Goal: Transaction & Acquisition: Purchase product/service

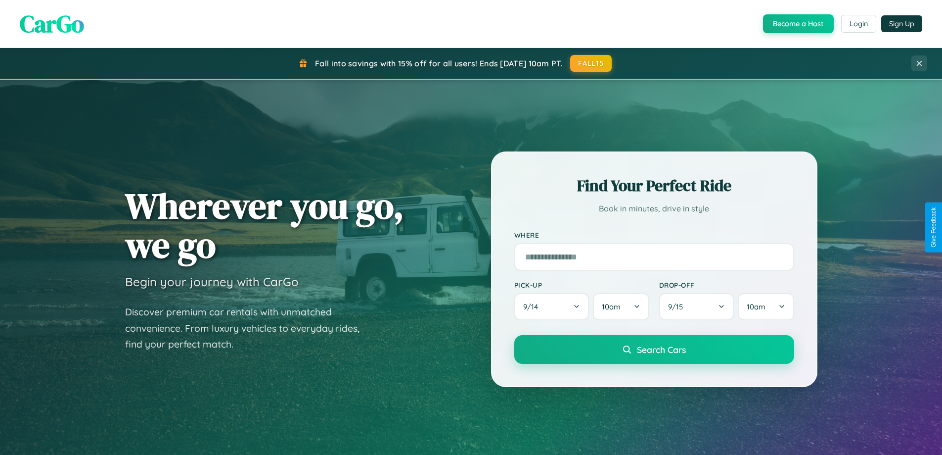
scroll to position [681, 0]
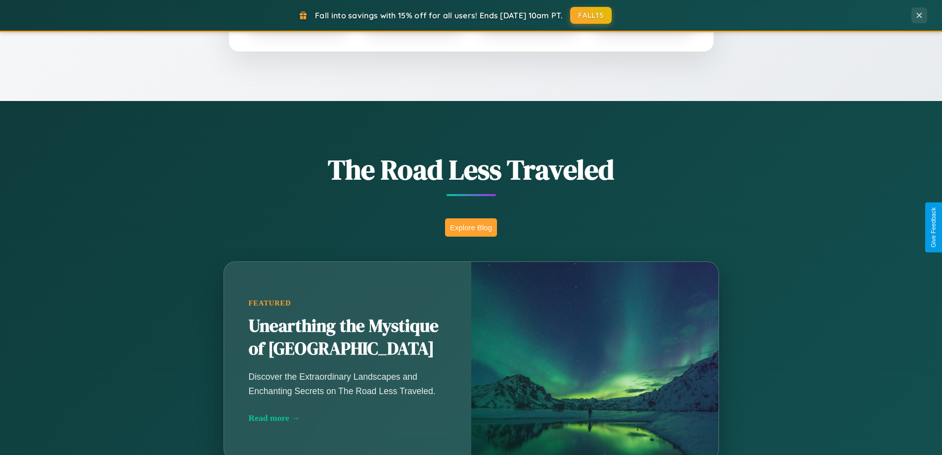
click at [471, 227] on button "Explore Blog" at bounding box center [471, 227] width 52 height 18
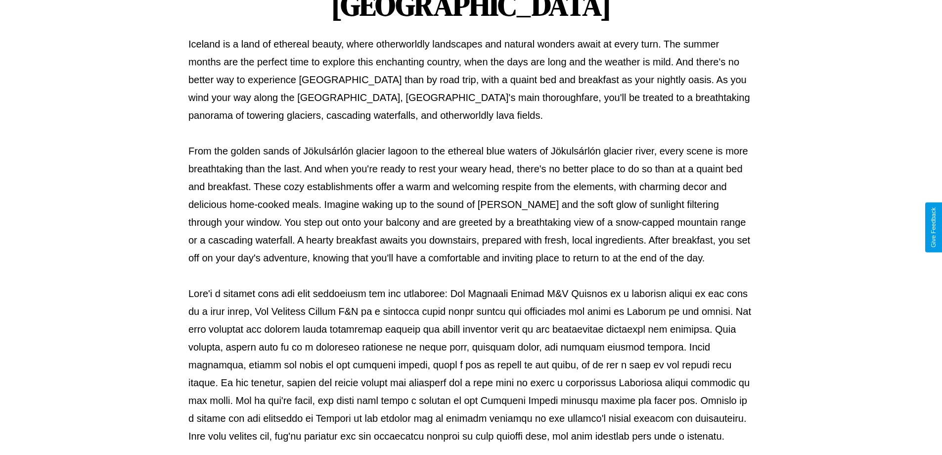
scroll to position [320, 0]
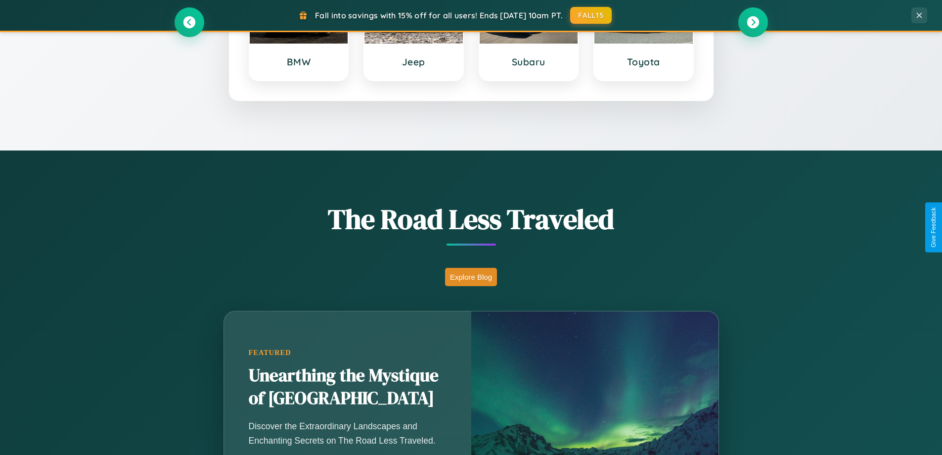
scroll to position [29, 0]
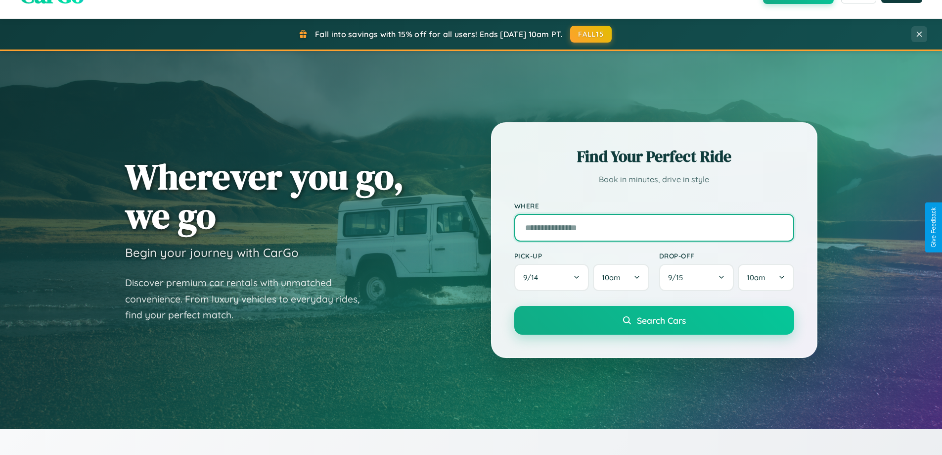
click at [654, 227] on input "text" at bounding box center [654, 228] width 280 height 28
type input "*********"
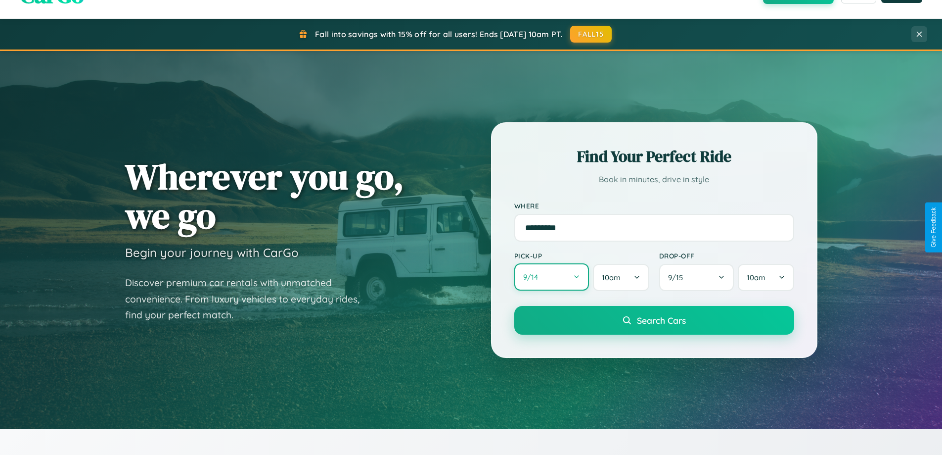
click at [552, 277] on button "9 / 14" at bounding box center [551, 276] width 75 height 27
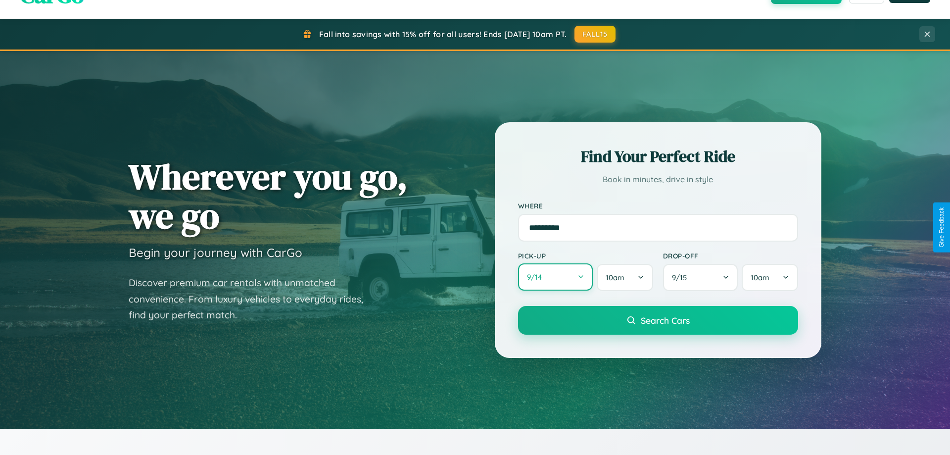
select select "*"
select select "****"
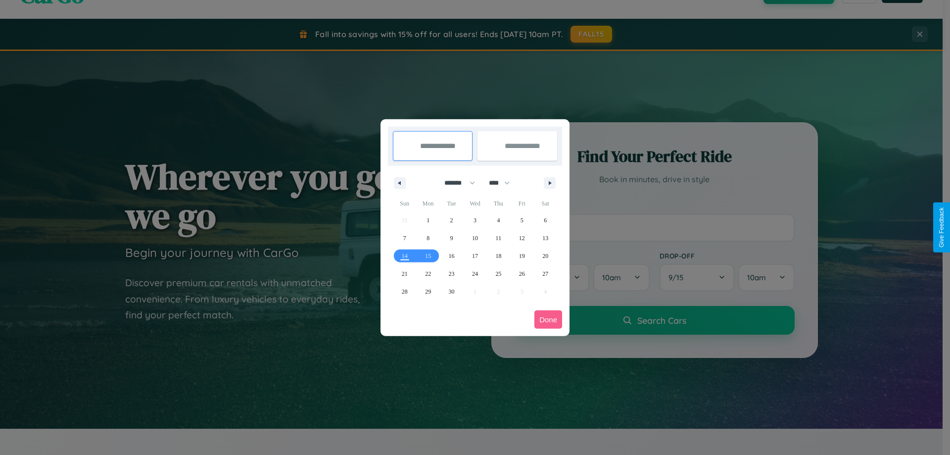
drag, startPoint x: 455, startPoint y: 183, endPoint x: 475, endPoint y: 198, distance: 25.3
click at [455, 183] on select "******* ******** ***** ***** *** **** **** ****** ********* ******* ******** **…" at bounding box center [458, 183] width 42 height 16
select select "*"
click at [498, 220] on span "2" at bounding box center [498, 220] width 3 height 18
type input "**********"
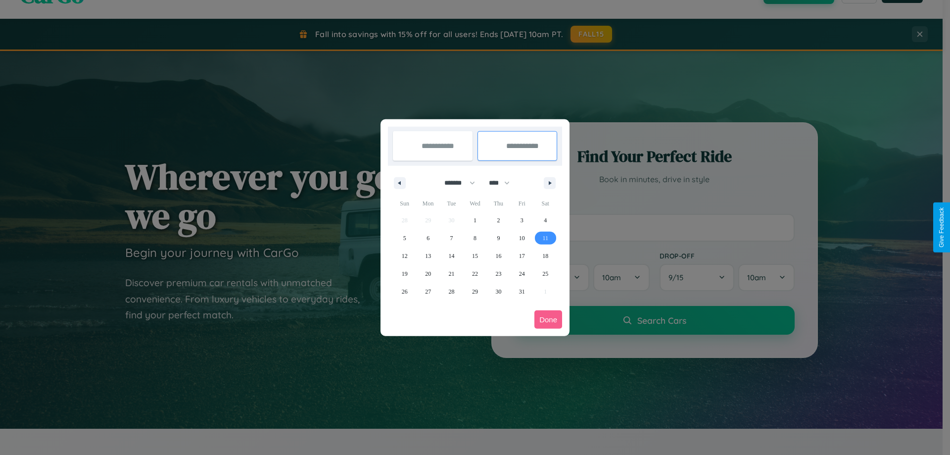
click at [545, 237] on span "11" at bounding box center [545, 238] width 6 height 18
type input "**********"
click at [548, 319] on button "Done" at bounding box center [548, 319] width 28 height 18
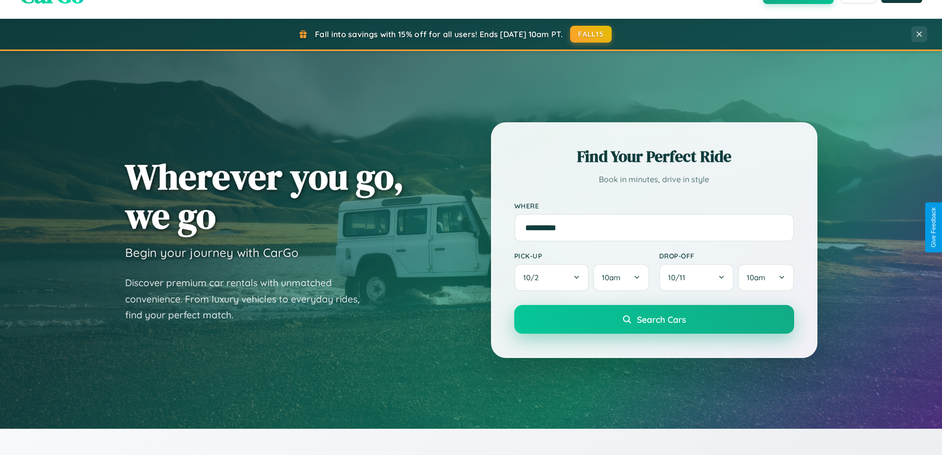
click at [654, 319] on span "Search Cars" at bounding box center [661, 319] width 49 height 11
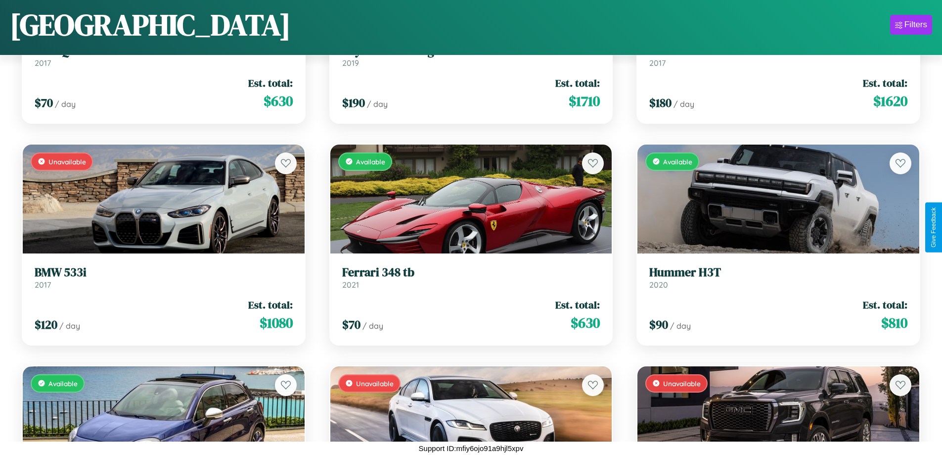
scroll to position [3683, 0]
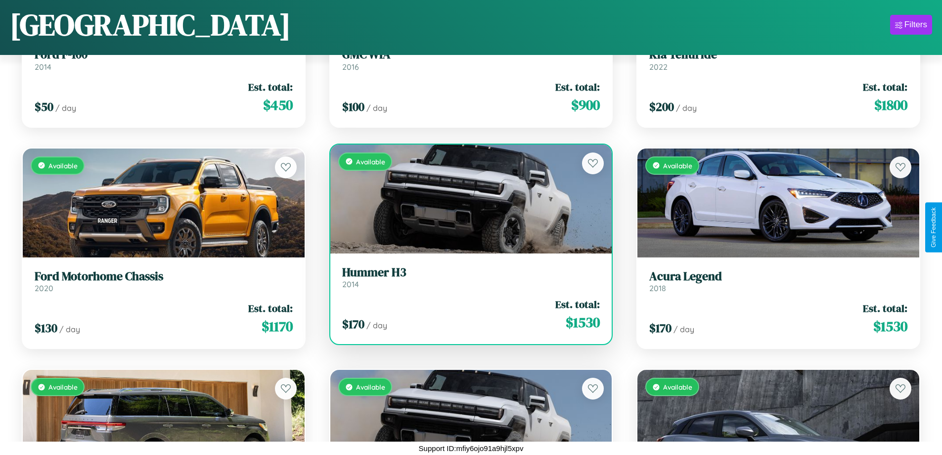
click at [467, 280] on link "Hummer H3 2014" at bounding box center [471, 277] width 258 height 24
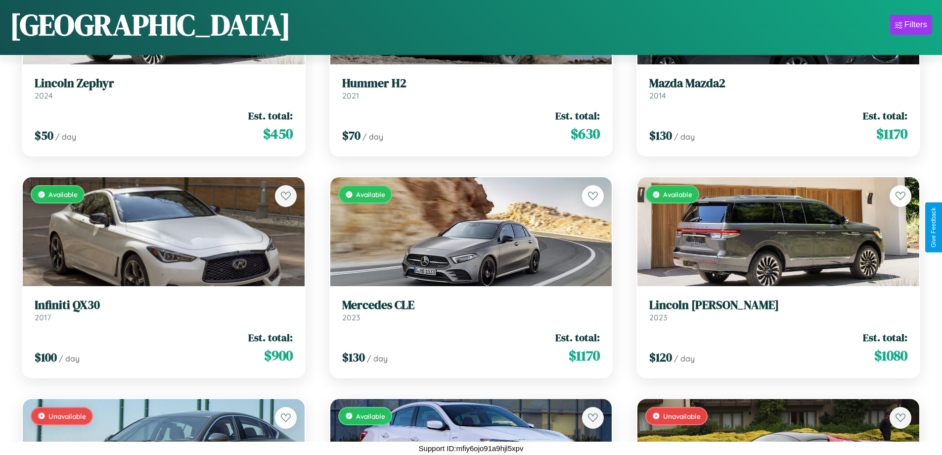
scroll to position [7227, 0]
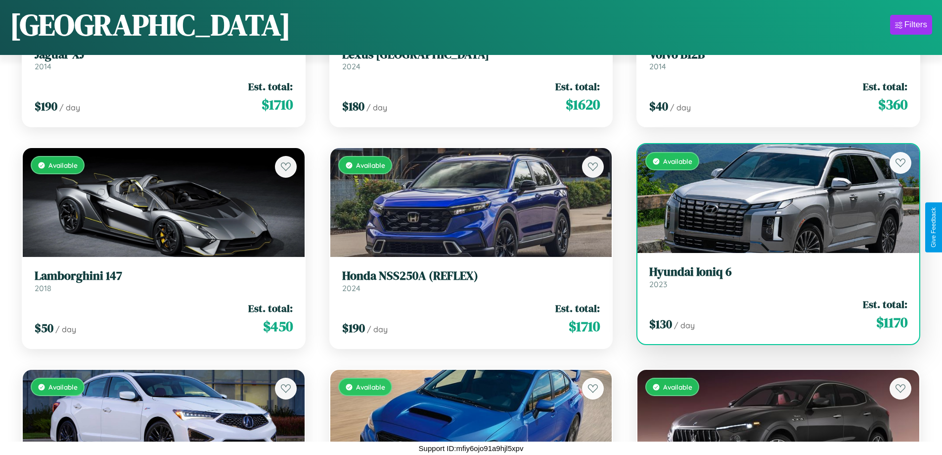
click at [772, 279] on link "Hyundai Ioniq 6 2023" at bounding box center [778, 277] width 258 height 24
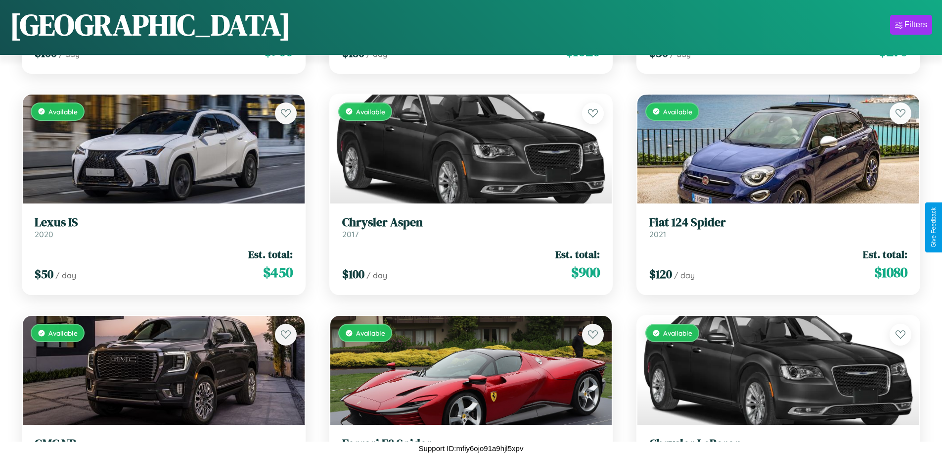
scroll to position [1690, 0]
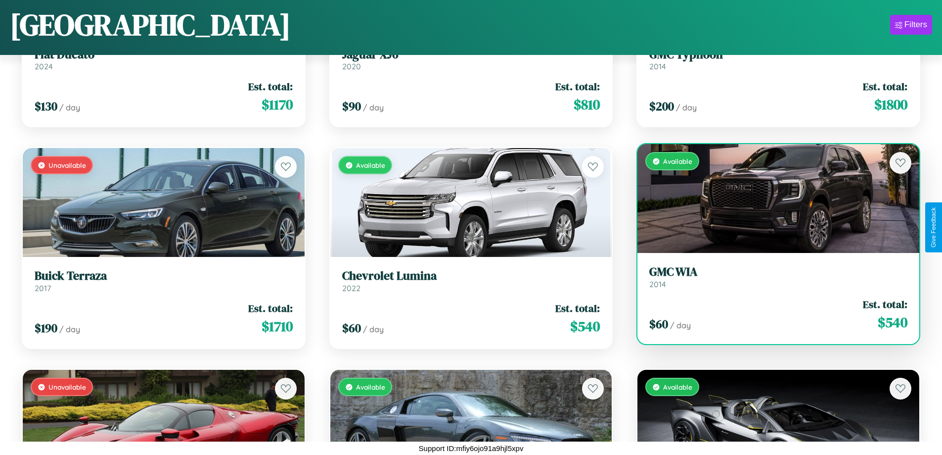
click at [772, 277] on h3 "GMC WIA" at bounding box center [778, 272] width 258 height 14
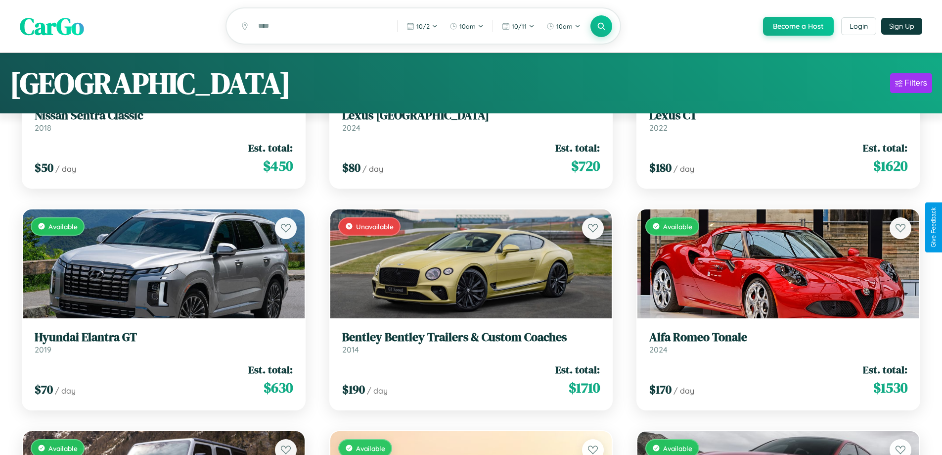
scroll to position [0, 0]
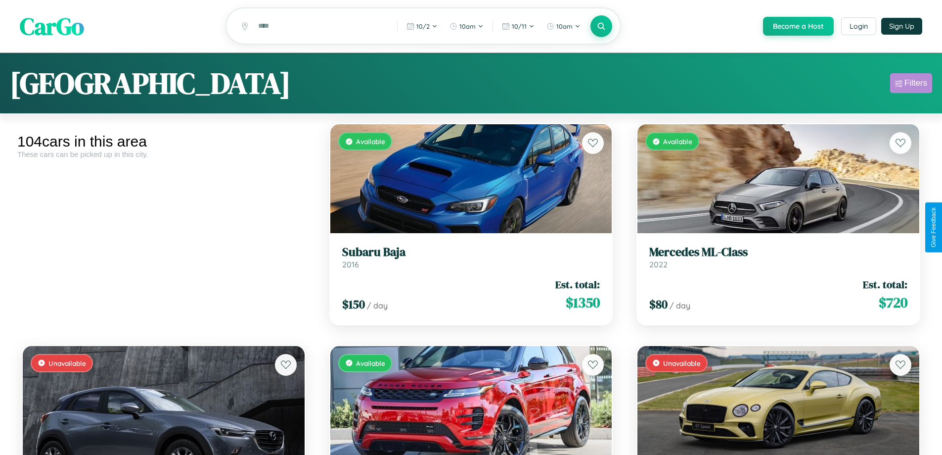
click at [911, 85] on div "Filters" at bounding box center [916, 83] width 23 height 10
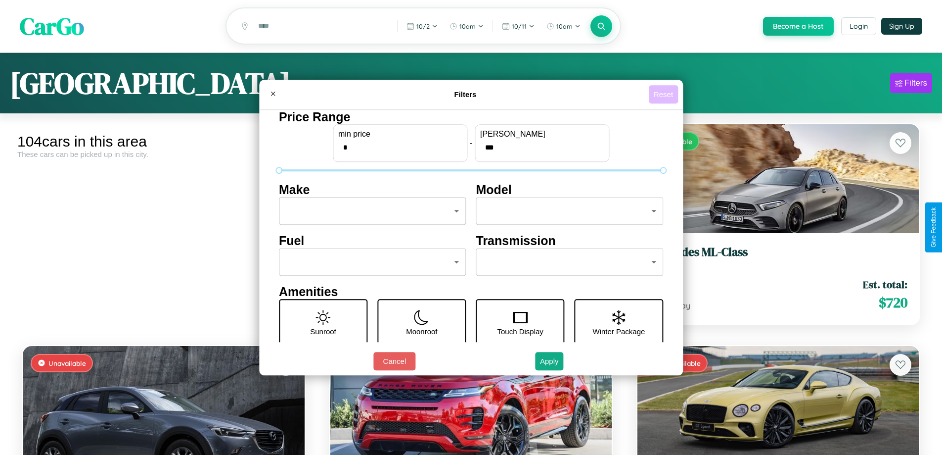
click at [665, 94] on button "Reset" at bounding box center [663, 94] width 29 height 18
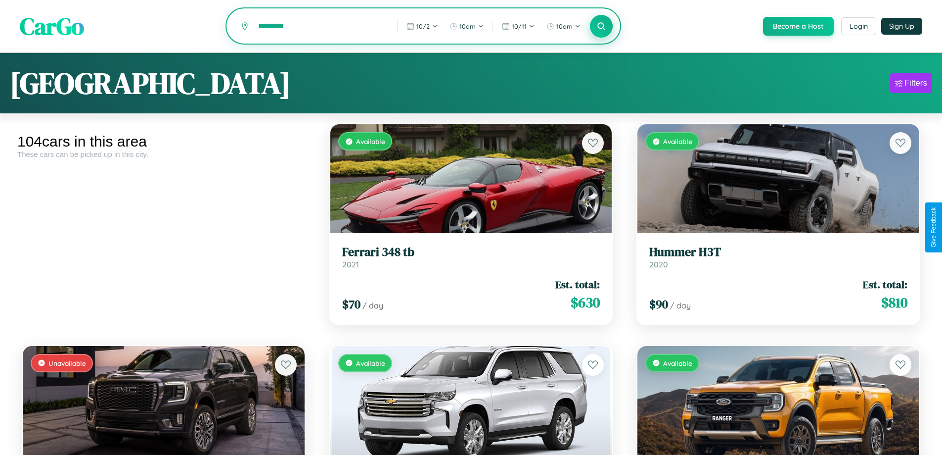
type input "*********"
click at [601, 27] on icon at bounding box center [601, 25] width 9 height 9
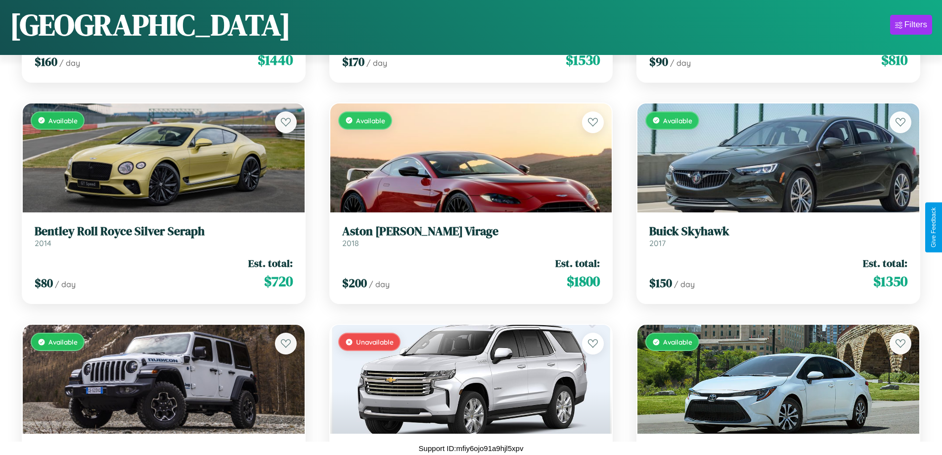
scroll to position [5012, 0]
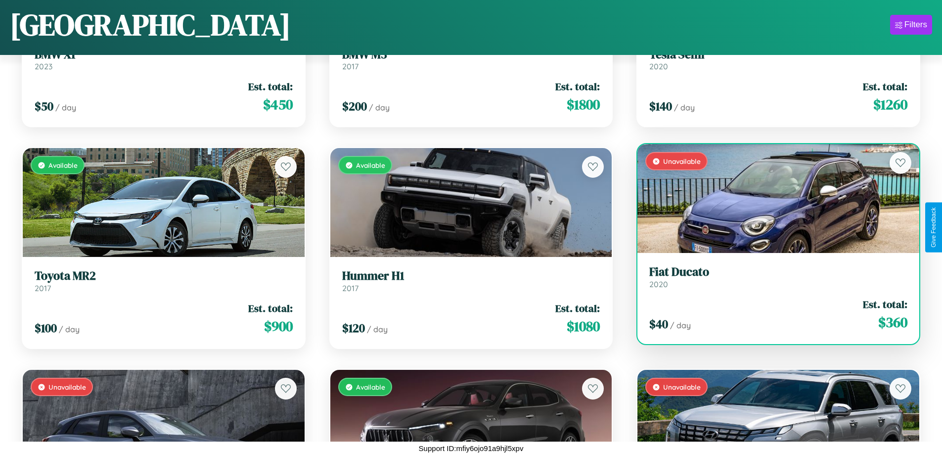
click at [772, 276] on h3 "Fiat Ducato" at bounding box center [778, 272] width 258 height 14
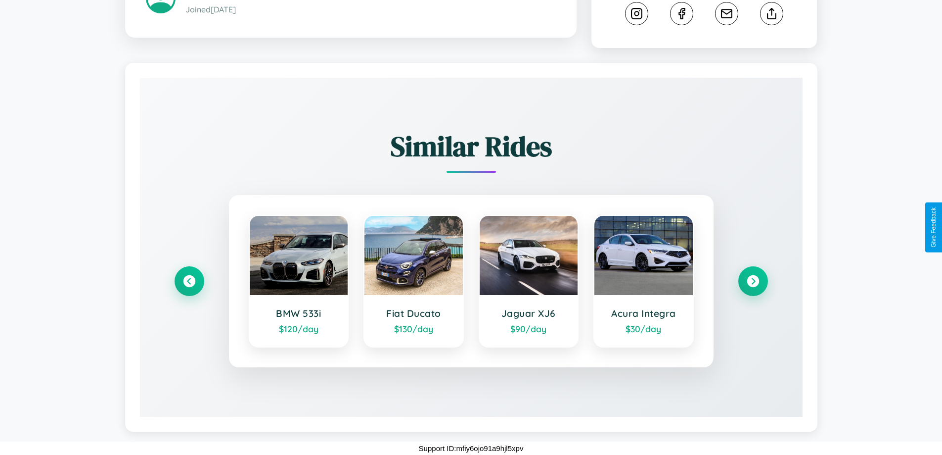
scroll to position [539, 0]
click at [753, 281] on icon at bounding box center [752, 281] width 13 height 13
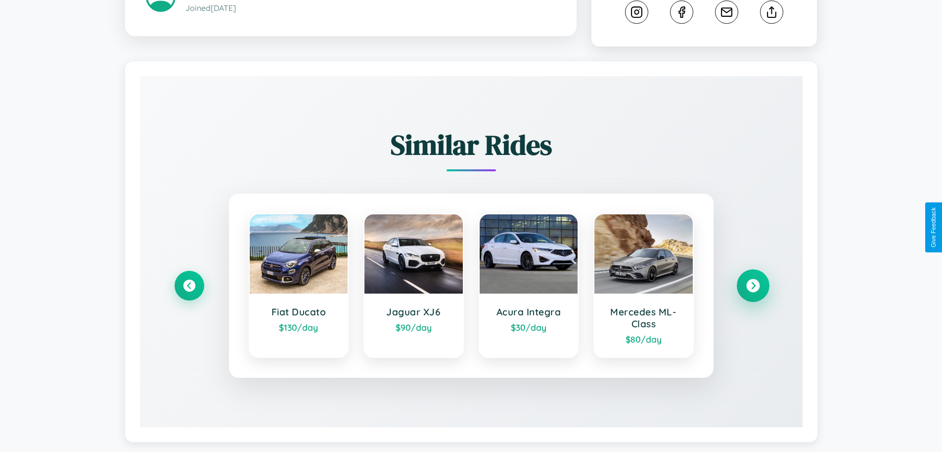
click at [753, 287] on icon at bounding box center [752, 285] width 13 height 13
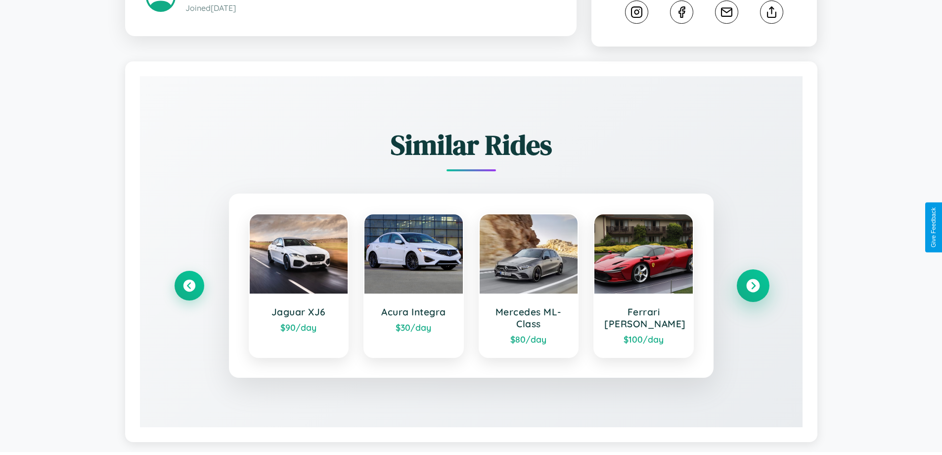
click at [753, 287] on icon at bounding box center [752, 285] width 13 height 13
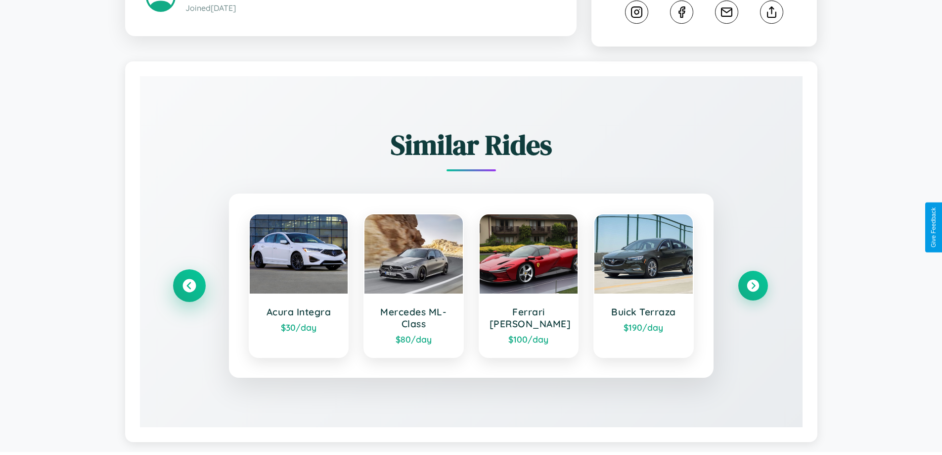
click at [189, 287] on icon at bounding box center [189, 285] width 13 height 13
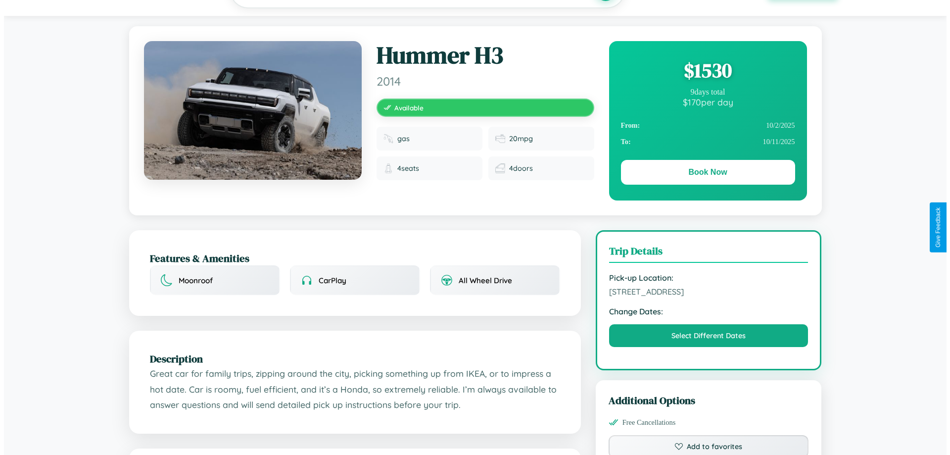
scroll to position [0, 0]
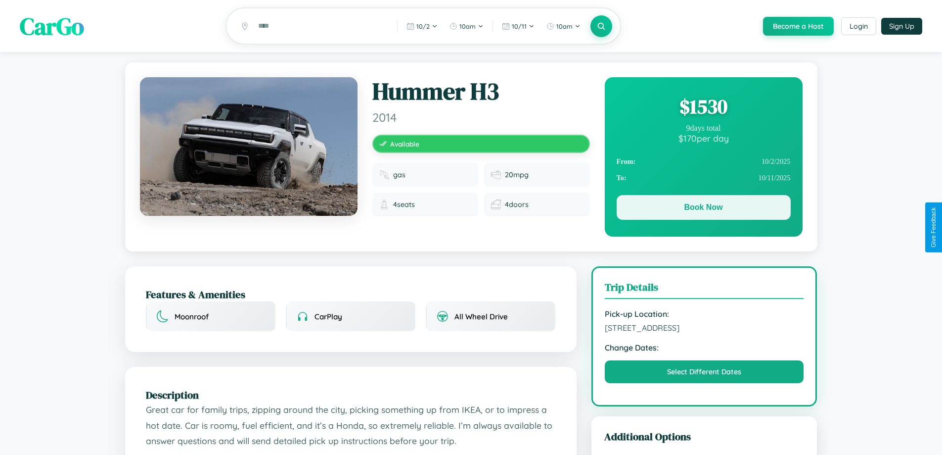
click at [703, 210] on button "Book Now" at bounding box center [704, 207] width 174 height 25
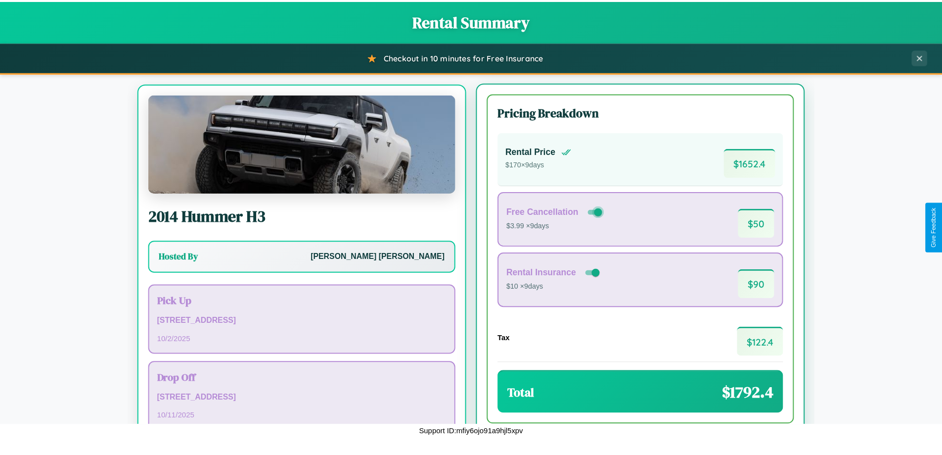
scroll to position [46, 0]
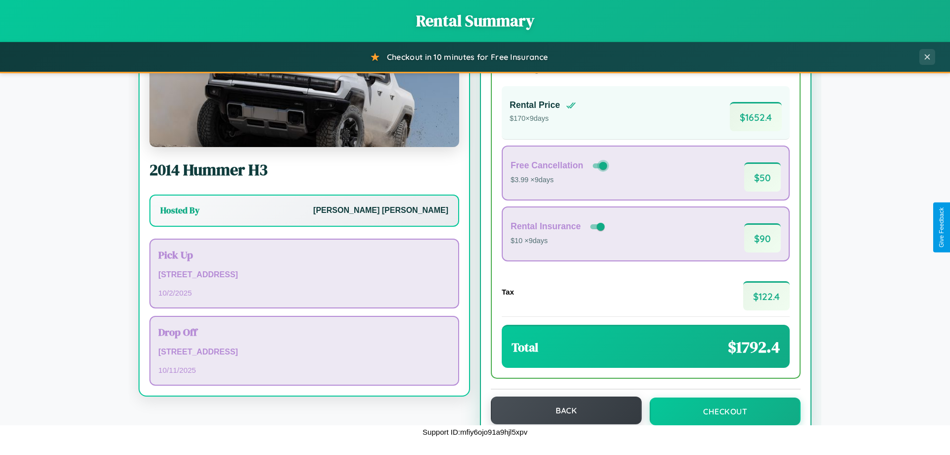
click at [561, 411] on button "Back" at bounding box center [566, 410] width 151 height 28
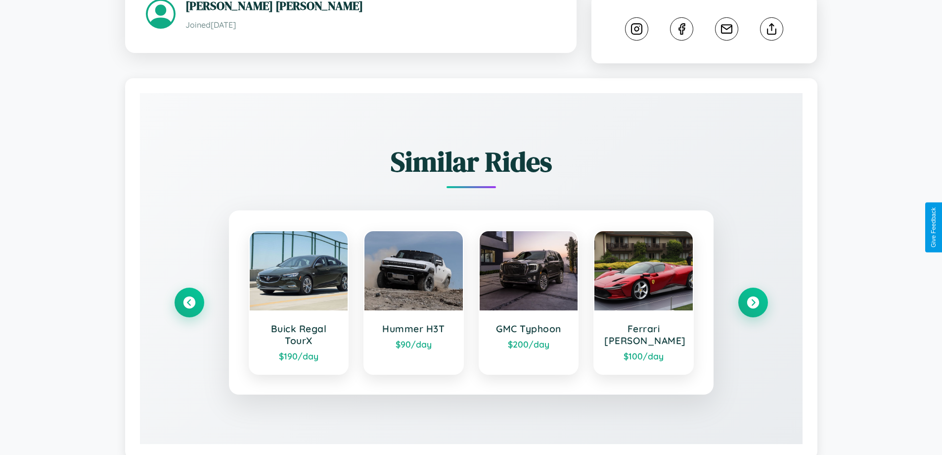
scroll to position [551, 0]
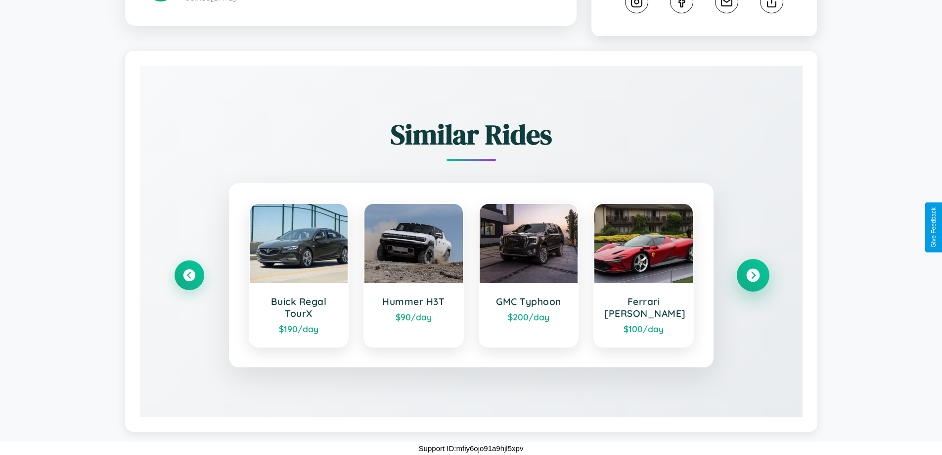
click at [753, 275] on icon at bounding box center [752, 275] width 13 height 13
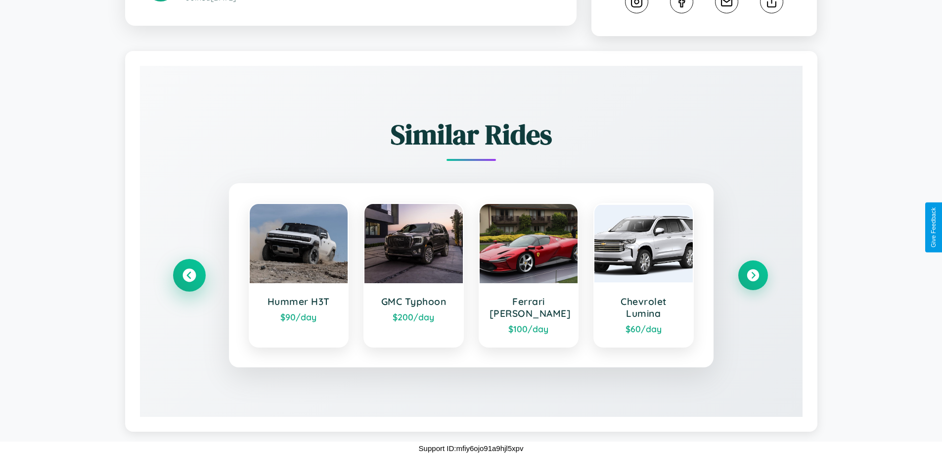
click at [189, 275] on icon at bounding box center [189, 275] width 13 height 13
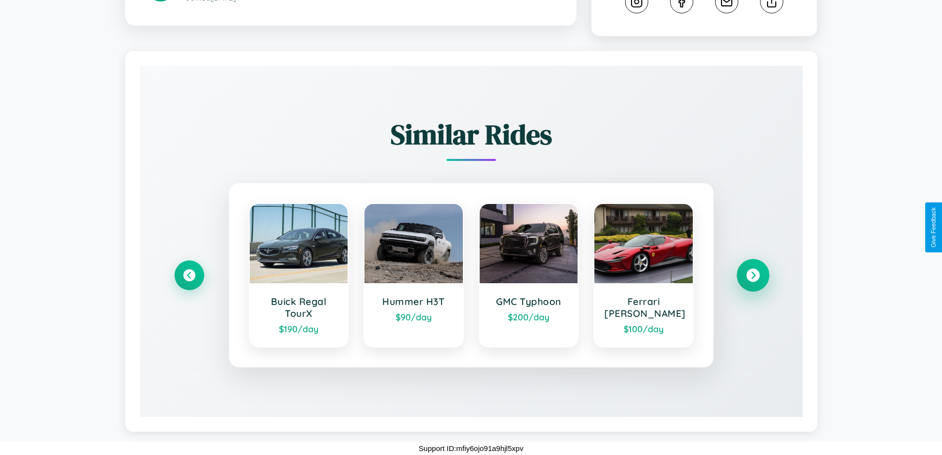
click at [753, 275] on icon at bounding box center [752, 275] width 13 height 13
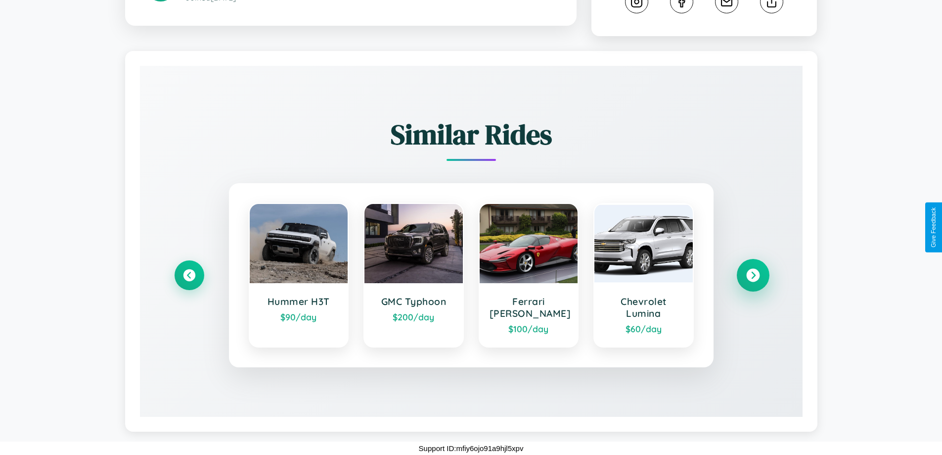
click at [753, 275] on icon at bounding box center [752, 275] width 13 height 13
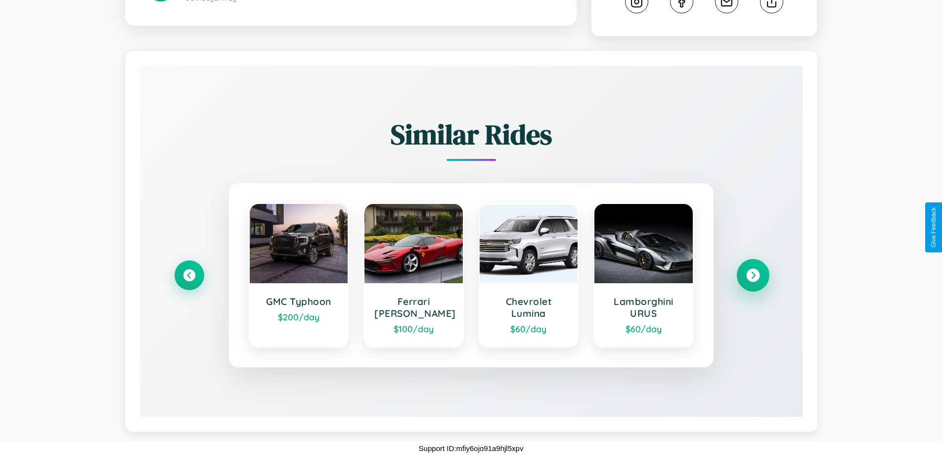
click at [753, 275] on icon at bounding box center [752, 275] width 13 height 13
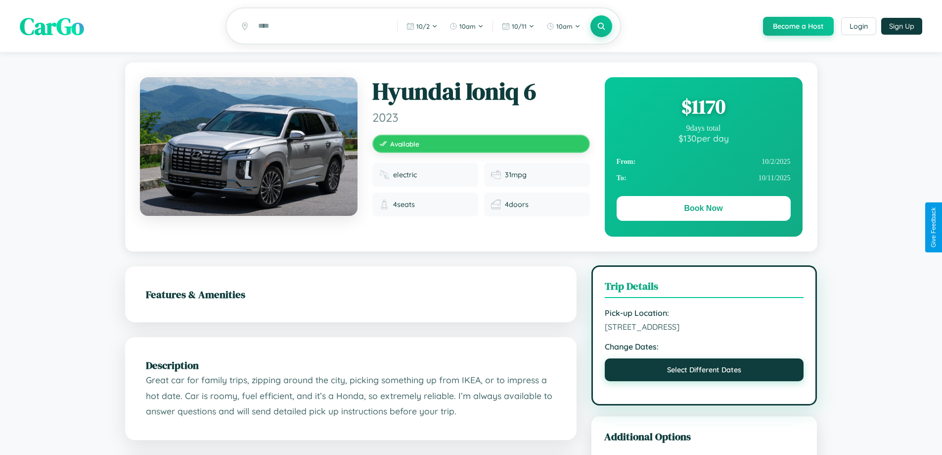
click at [704, 371] on button "Select Different Dates" at bounding box center [704, 369] width 199 height 23
select select "*"
select select "****"
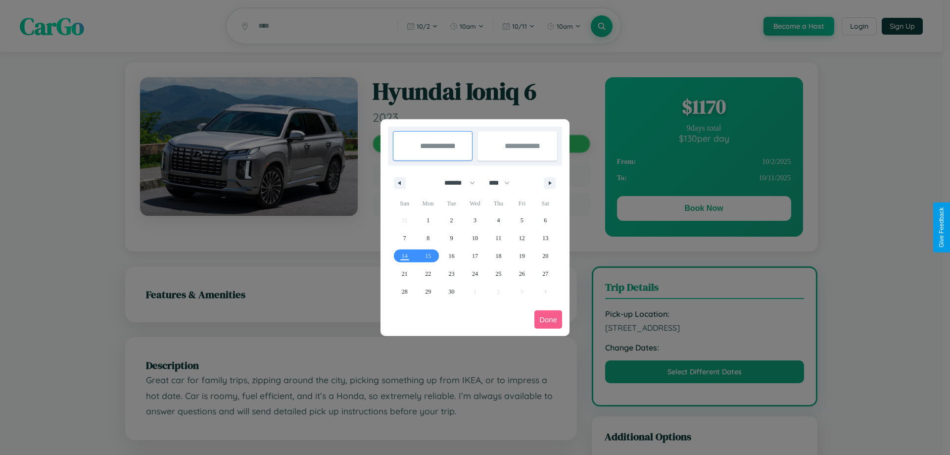
click at [455, 183] on select "******* ******** ***** ***** *** **** **** ****** ********* ******* ******** **…" at bounding box center [458, 183] width 42 height 16
select select "*"
click at [521, 220] on span "3" at bounding box center [521, 220] width 3 height 18
type input "**********"
click at [428, 255] on span "13" at bounding box center [428, 256] width 6 height 18
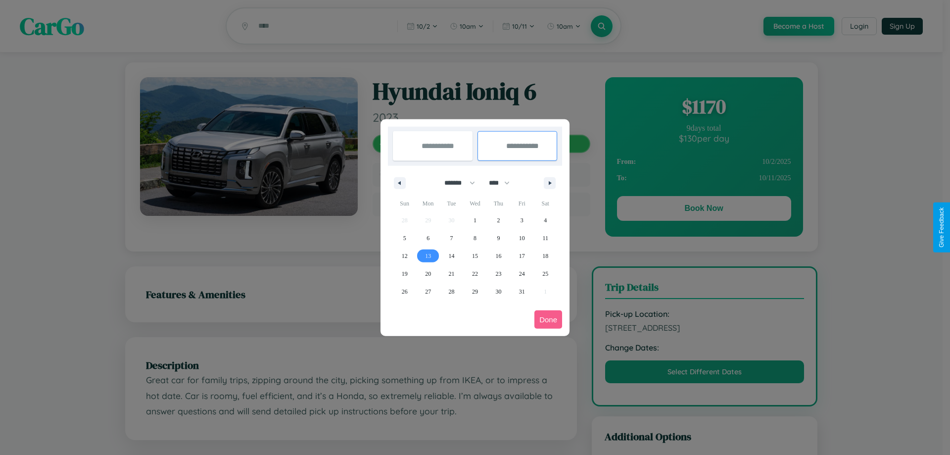
type input "**********"
click at [548, 319] on button "Done" at bounding box center [548, 319] width 28 height 18
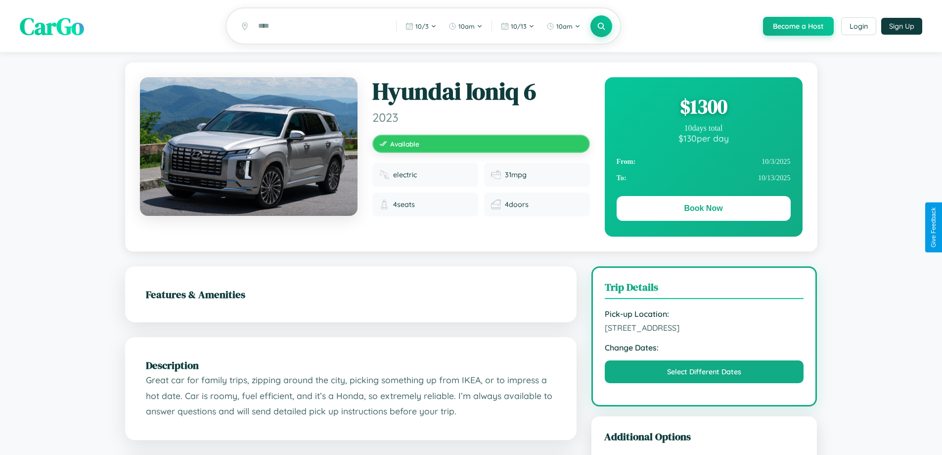
click at [703, 108] on div "$ 1300" at bounding box center [704, 106] width 174 height 27
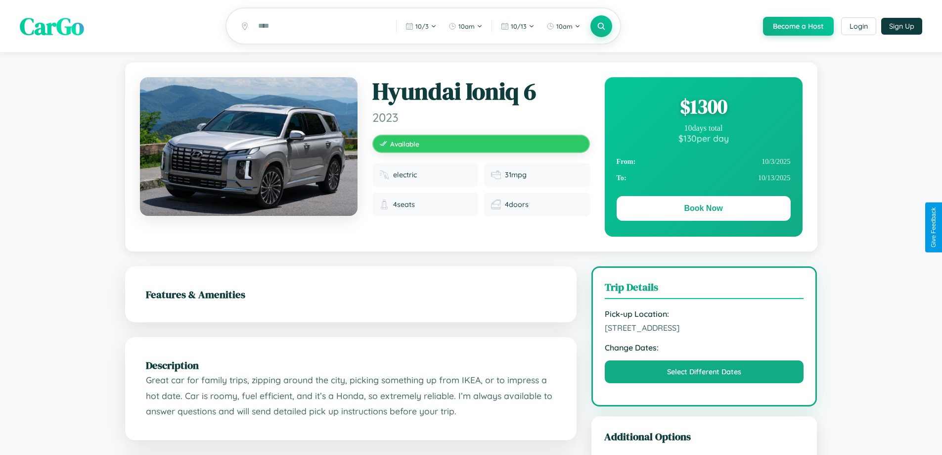
click at [703, 108] on div "$ 1300" at bounding box center [704, 106] width 174 height 27
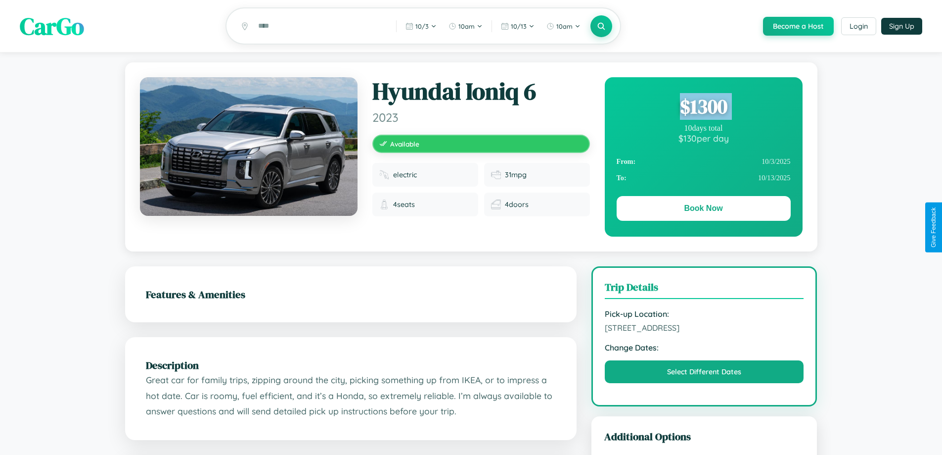
click at [703, 108] on div "$ 1300" at bounding box center [704, 106] width 174 height 27
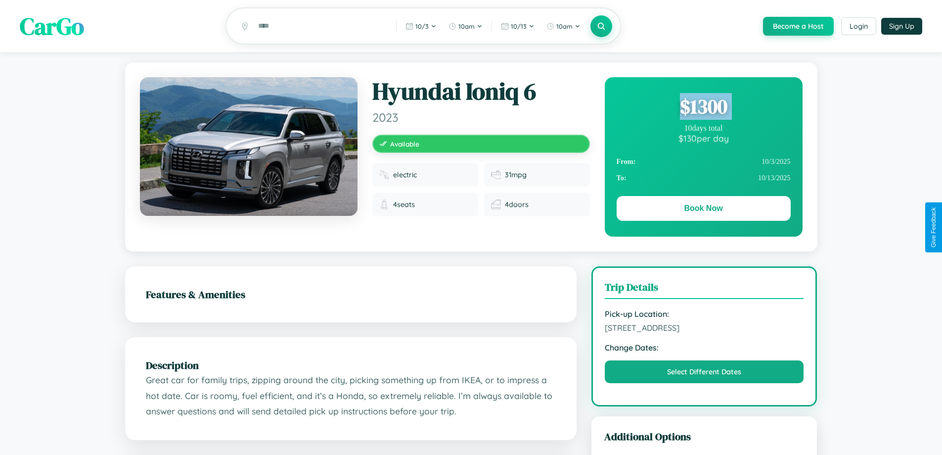
click at [703, 108] on div "$ 1300" at bounding box center [704, 106] width 174 height 27
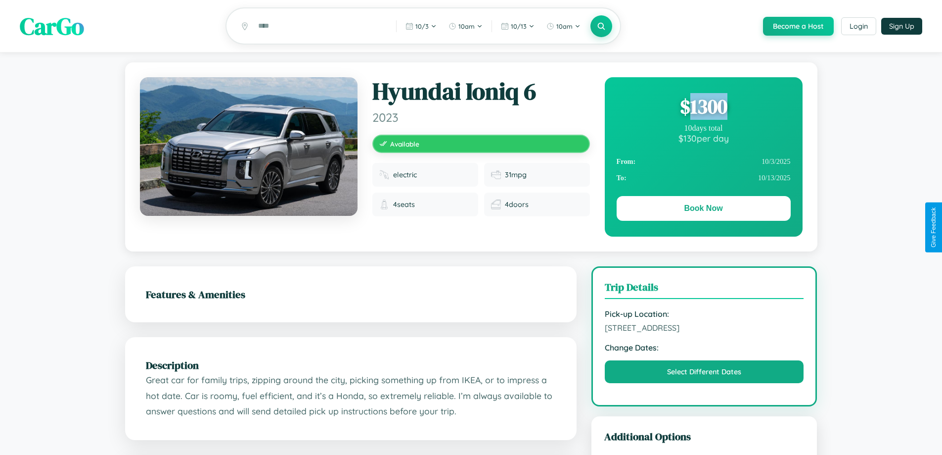
click at [703, 108] on div "$ 1300" at bounding box center [704, 106] width 174 height 27
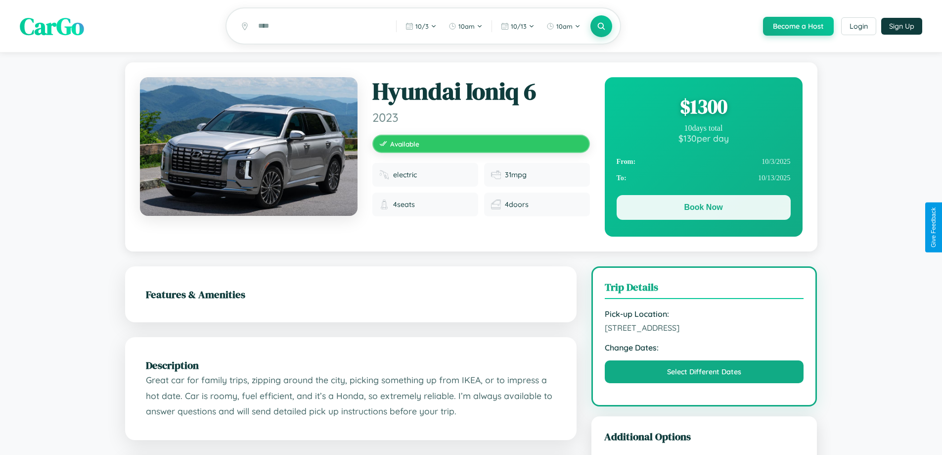
click at [703, 209] on button "Book Now" at bounding box center [704, 207] width 174 height 25
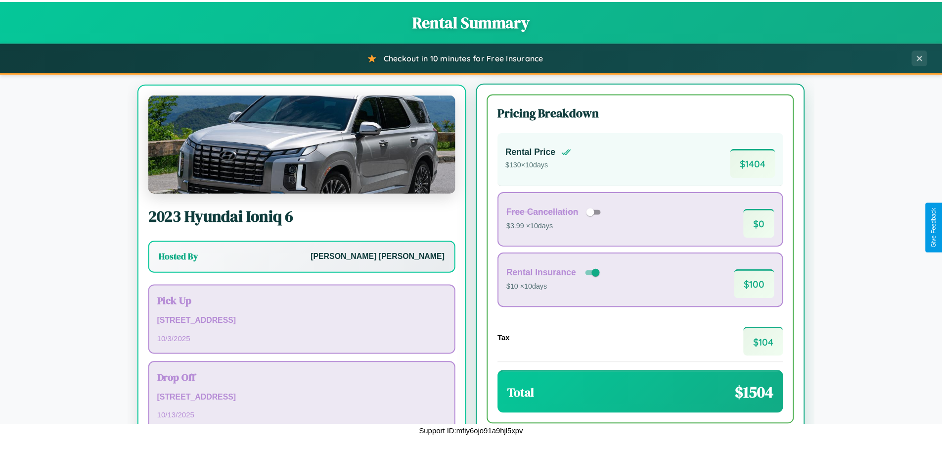
scroll to position [46, 0]
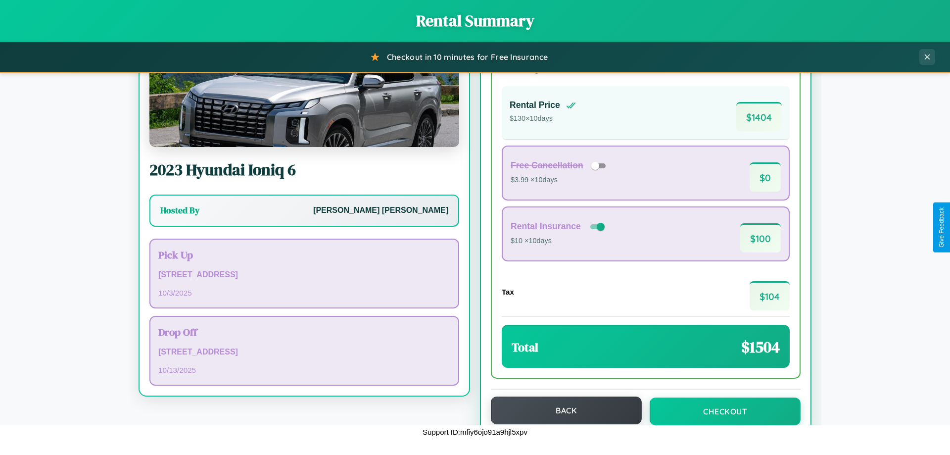
click at [561, 410] on button "Back" at bounding box center [566, 410] width 151 height 28
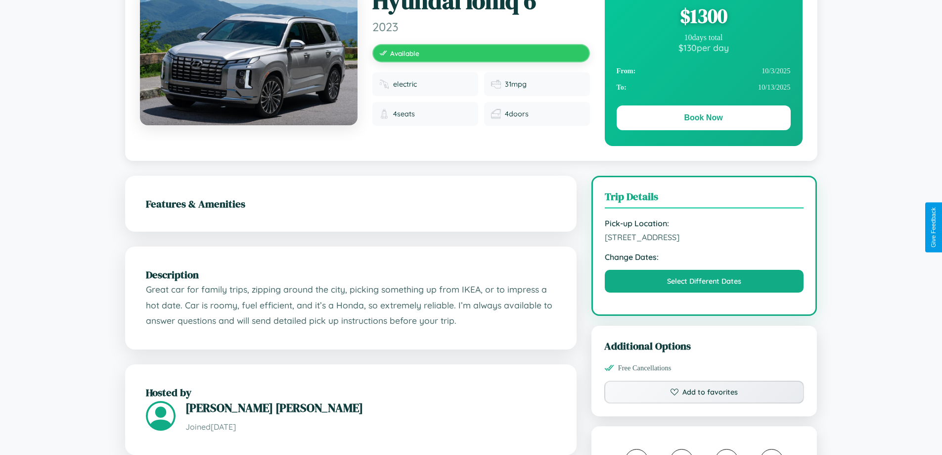
scroll to position [102, 0]
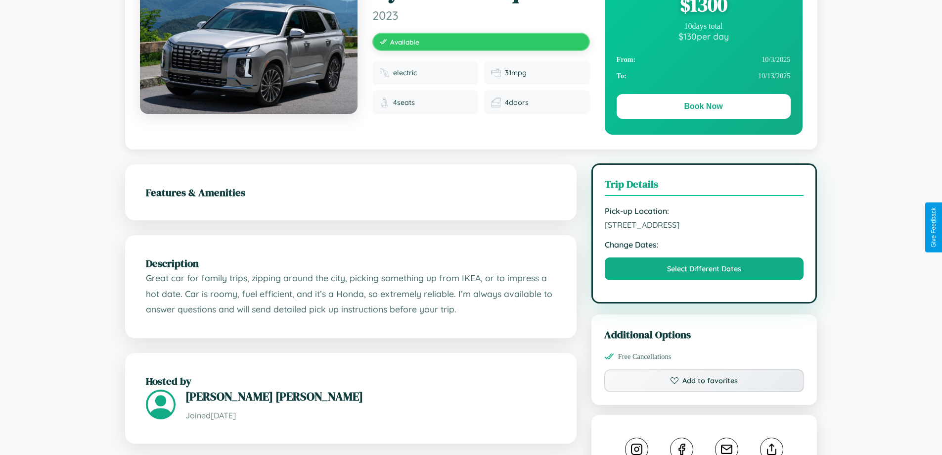
click at [704, 226] on span "2171 High Street Hiroshima 54755 Japan" at bounding box center [704, 225] width 199 height 10
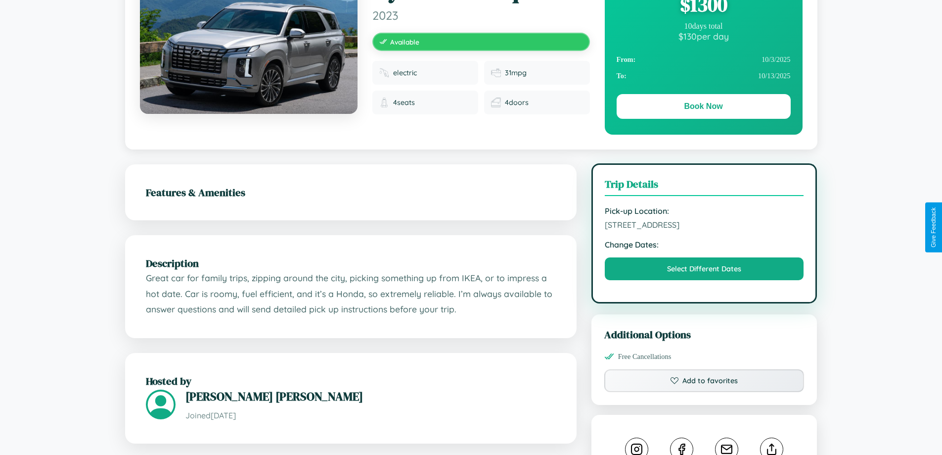
click at [704, 226] on span "2171 High Street Hiroshima 54755 Japan" at bounding box center [704, 225] width 199 height 10
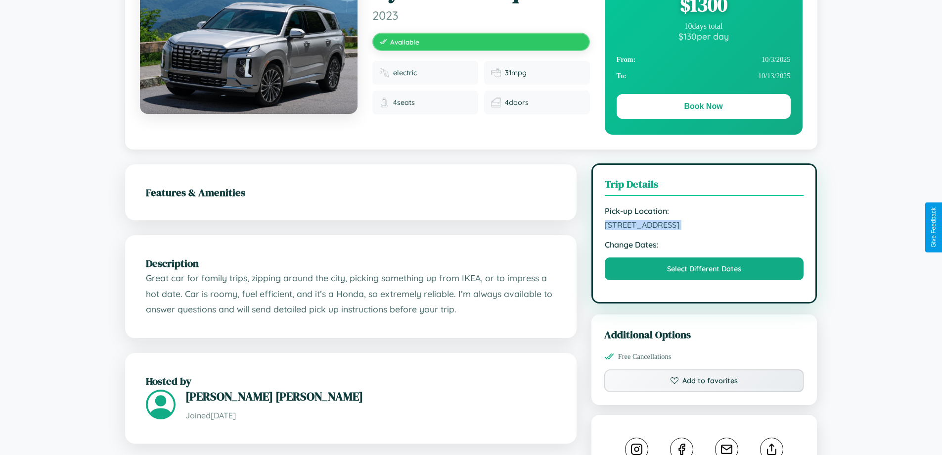
click at [704, 226] on span "2171 High Street Hiroshima 54755 Japan" at bounding box center [704, 225] width 199 height 10
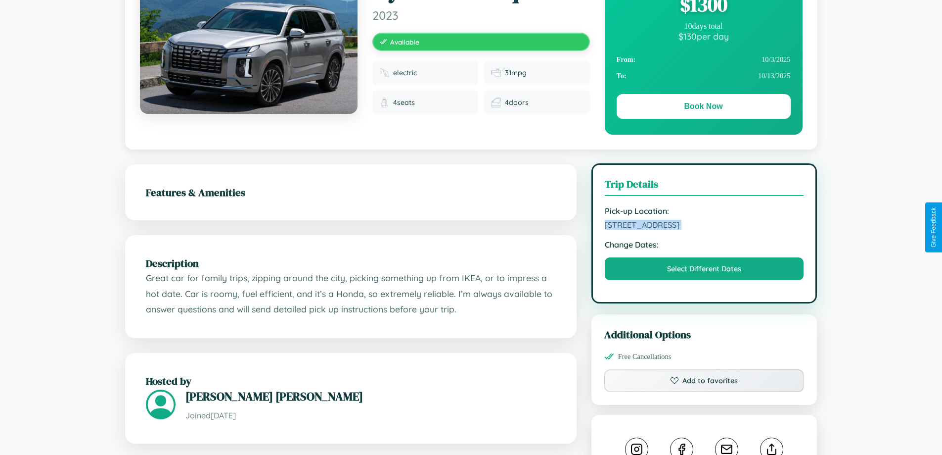
click at [704, 226] on span "2171 High Street Hiroshima 54755 Japan" at bounding box center [704, 225] width 199 height 10
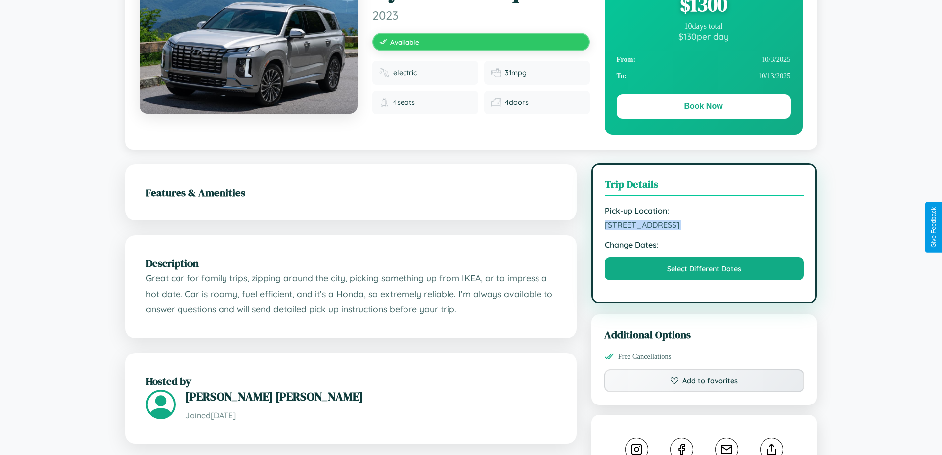
click at [704, 226] on span "2171 High Street Hiroshima 54755 Japan" at bounding box center [704, 225] width 199 height 10
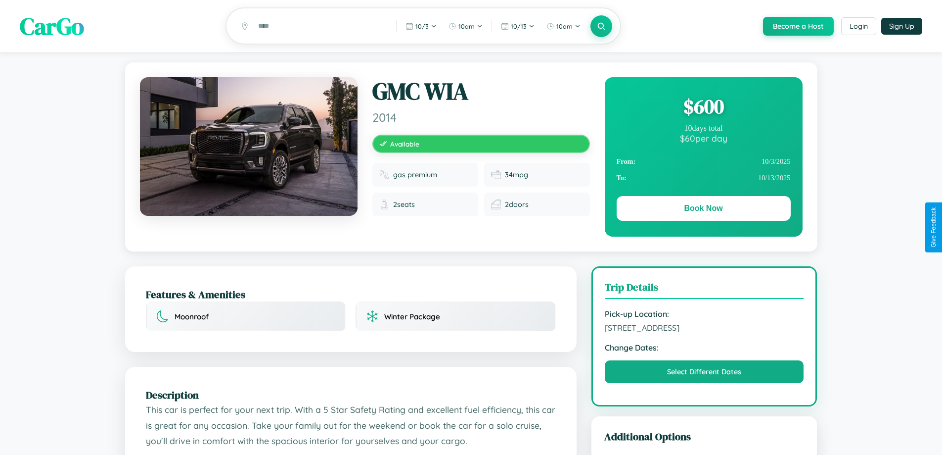
click at [703, 108] on div "$ 600" at bounding box center [704, 106] width 174 height 27
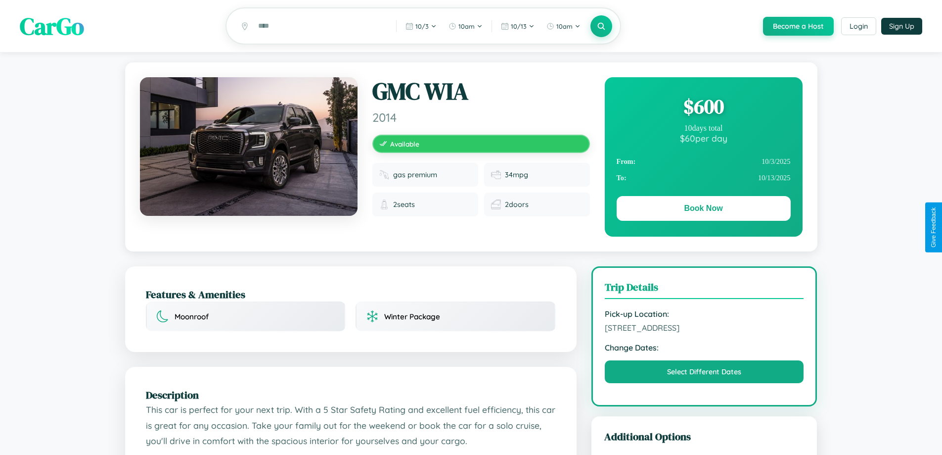
click at [703, 108] on div "$ 600" at bounding box center [704, 106] width 174 height 27
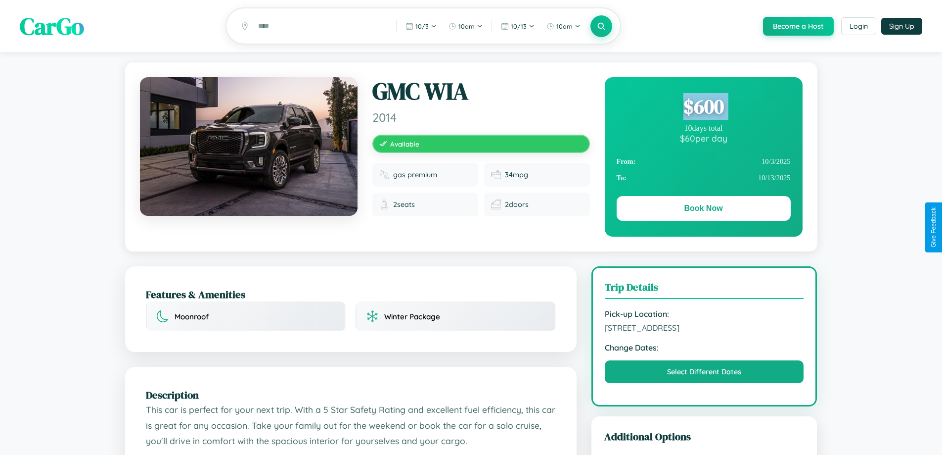
click at [703, 108] on div "$ 600" at bounding box center [704, 106] width 174 height 27
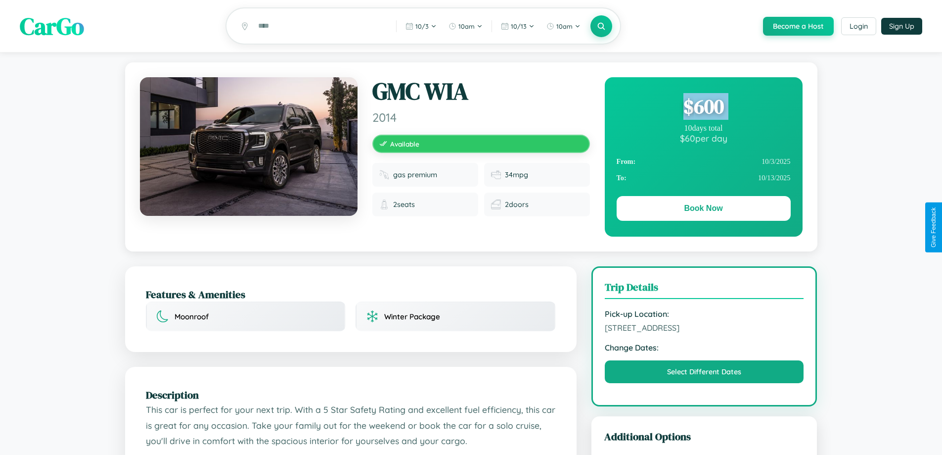
click at [703, 108] on div "$ 600" at bounding box center [704, 106] width 174 height 27
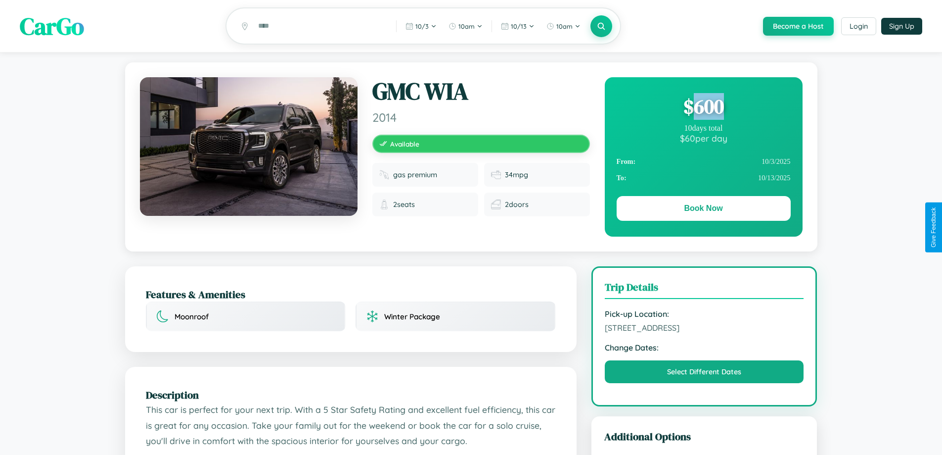
click at [703, 108] on div "$ 600" at bounding box center [704, 106] width 174 height 27
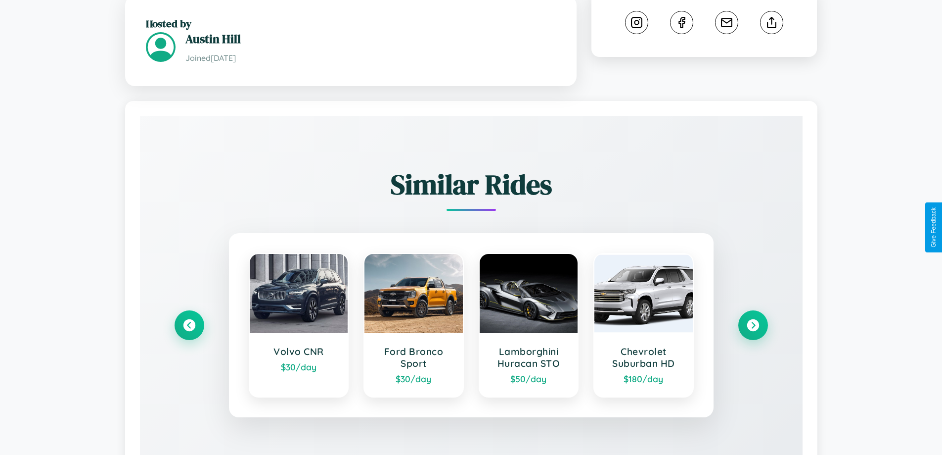
scroll to position [610, 0]
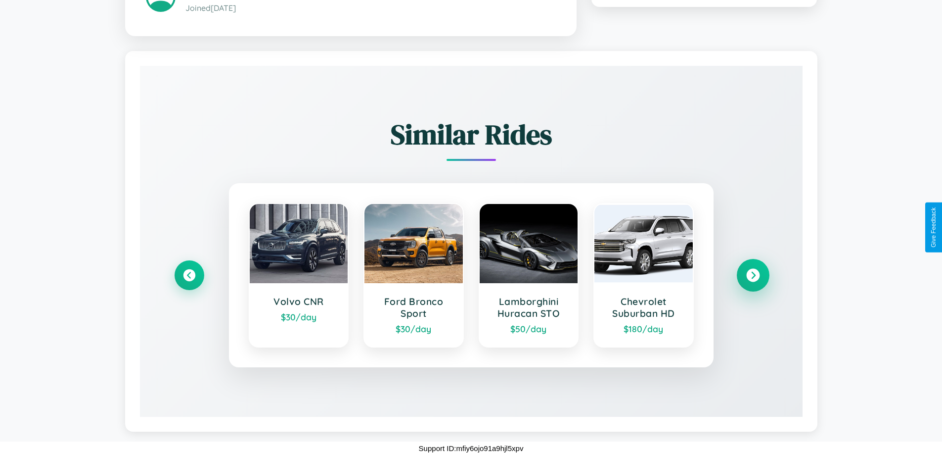
click at [753, 275] on icon at bounding box center [752, 274] width 13 height 13
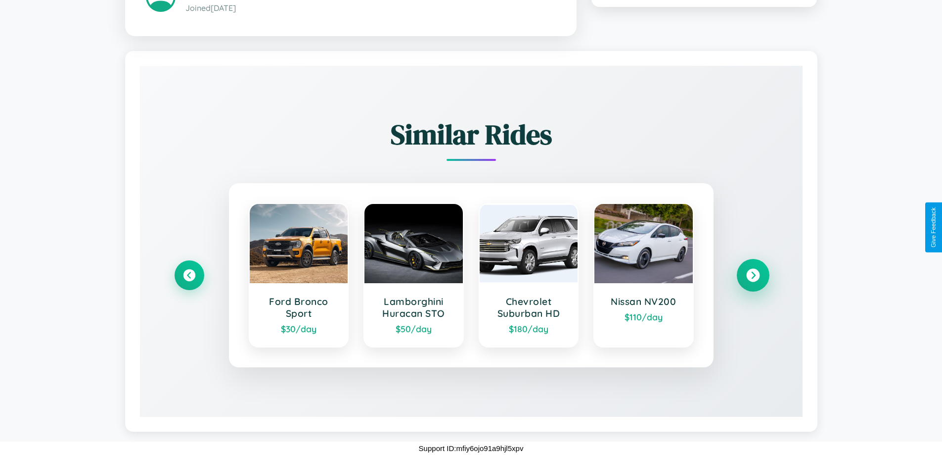
click at [753, 275] on icon at bounding box center [752, 274] width 13 height 13
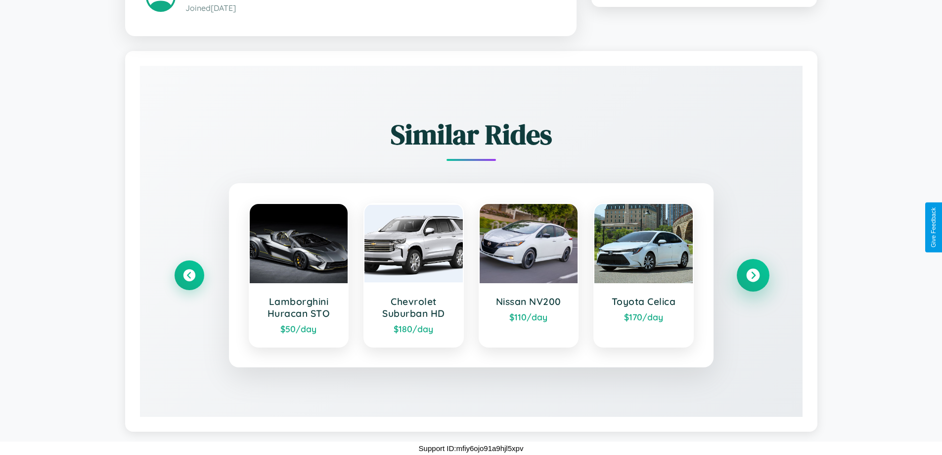
click at [753, 275] on icon at bounding box center [752, 274] width 13 height 13
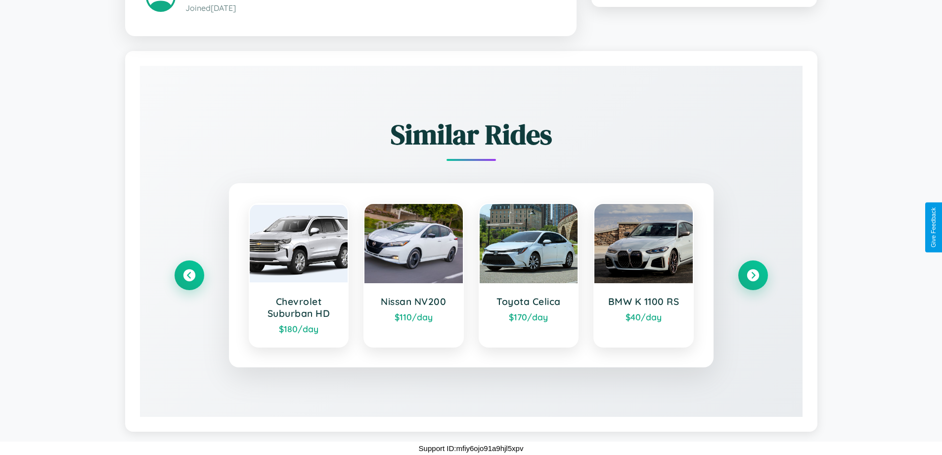
scroll to position [0, 0]
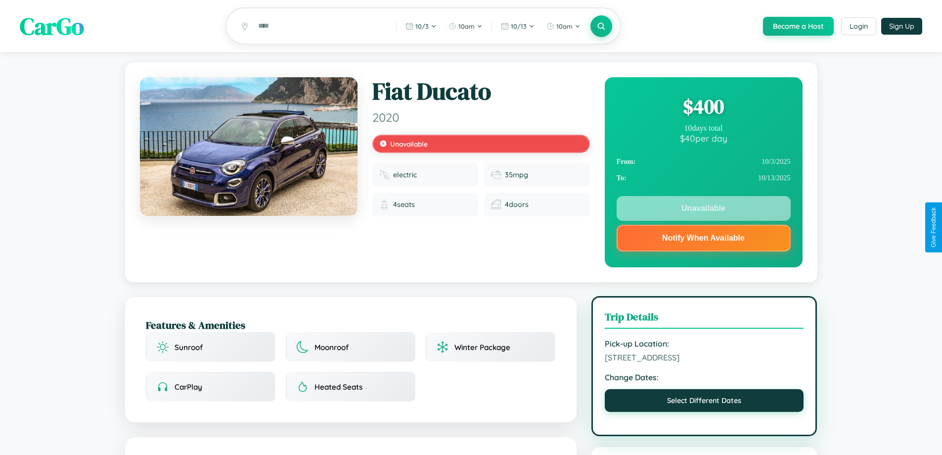
click at [704, 402] on button "Select Different Dates" at bounding box center [704, 400] width 199 height 23
select select "*"
select select "****"
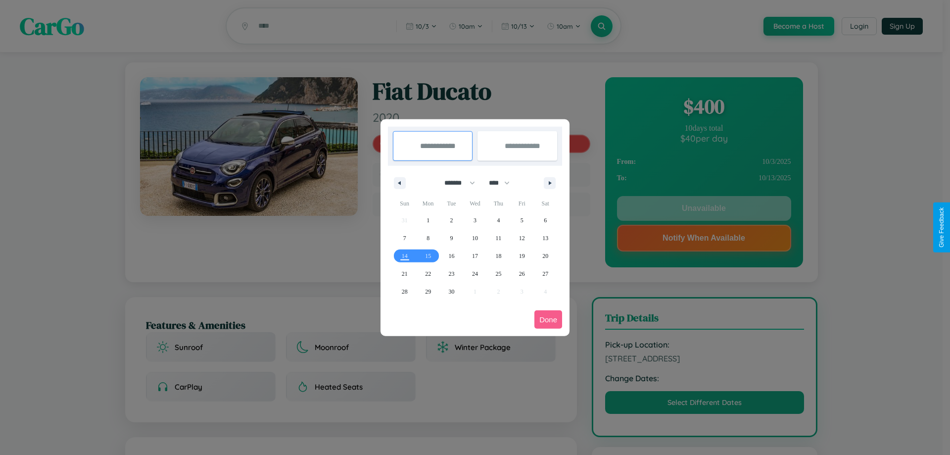
click at [455, 183] on select "******* ******** ***** ***** *** **** **** ****** ********* ******* ******** **…" at bounding box center [458, 183] width 42 height 16
select select "*"
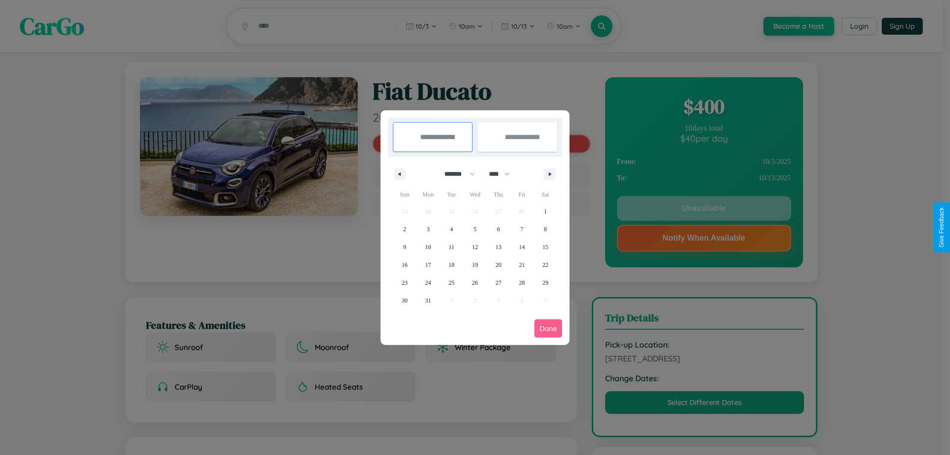
click at [504, 174] on select "**** **** **** **** **** **** **** **** **** **** **** **** **** **** **** ****…" at bounding box center [499, 174] width 30 height 16
select select "****"
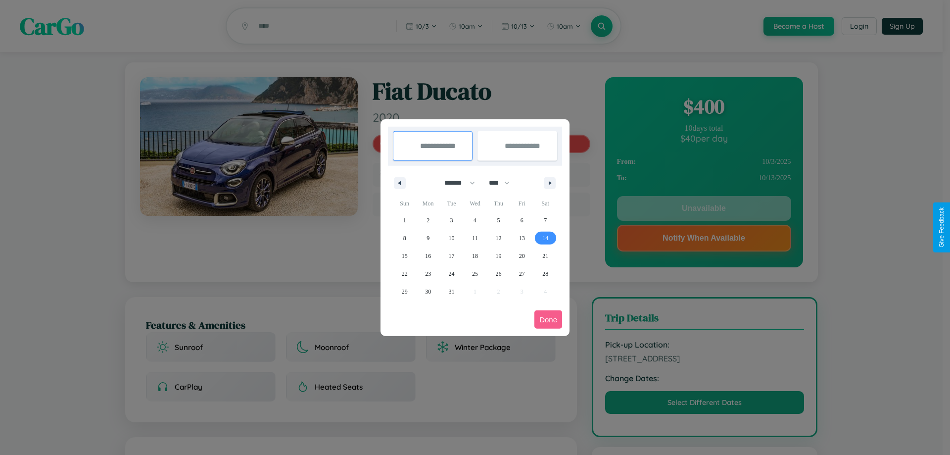
click at [545, 237] on span "14" at bounding box center [545, 238] width 6 height 18
type input "**********"
click at [404, 273] on span "22" at bounding box center [405, 274] width 6 height 18
type input "**********"
click at [548, 319] on button "Done" at bounding box center [548, 319] width 28 height 18
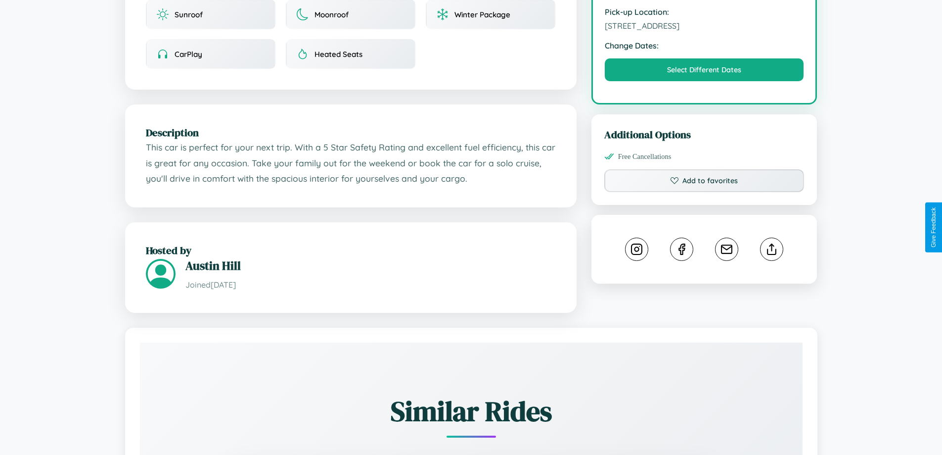
scroll to position [356, 0]
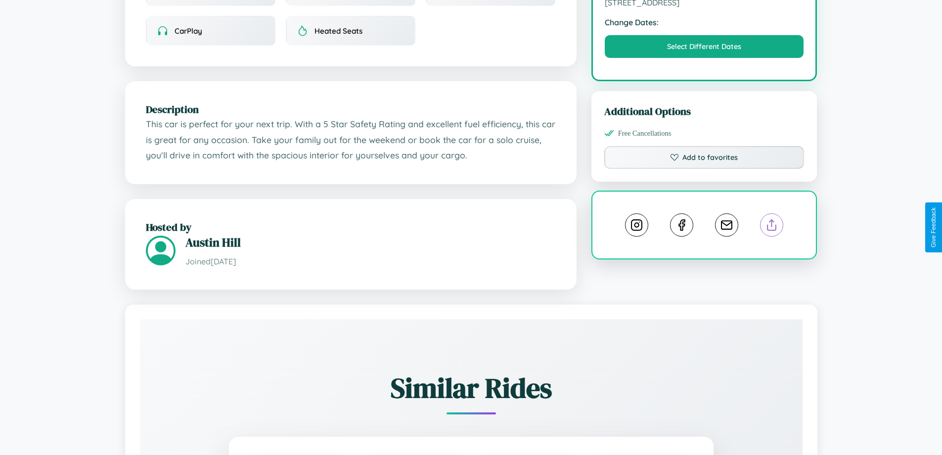
click at [772, 227] on line at bounding box center [772, 223] width 0 height 7
